Goal: Navigation & Orientation: Go to known website

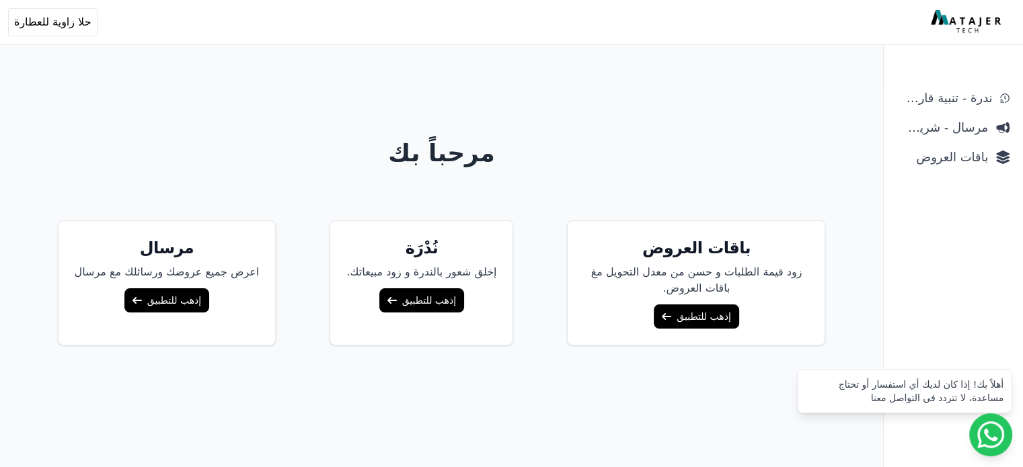
click at [710, 306] on link "إذهب للتطبيق" at bounding box center [695, 317] width 85 height 24
